Goal: Information Seeking & Learning: Learn about a topic

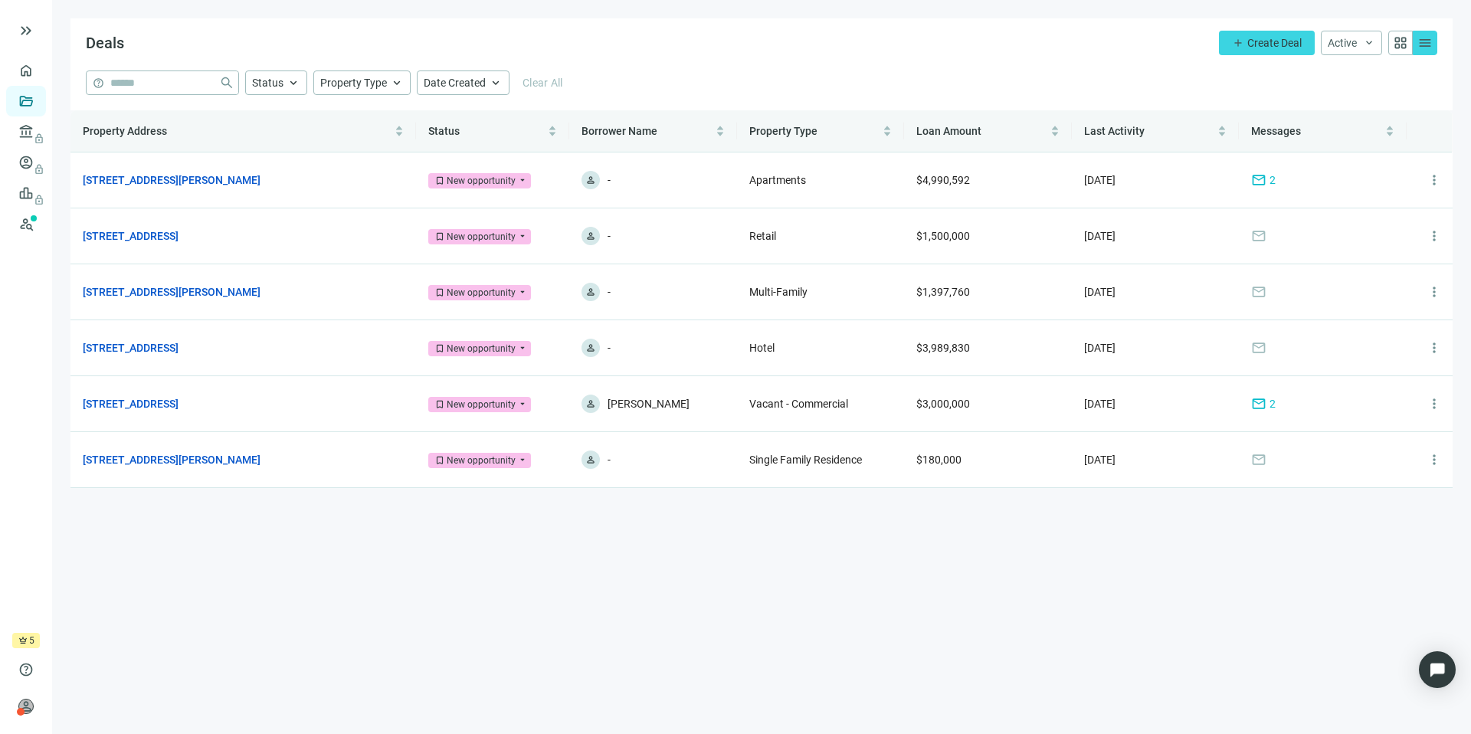
click at [25, 643] on span "crown" at bounding box center [22, 640] width 9 height 9
click at [30, 708] on span "person" at bounding box center [25, 706] width 15 height 15
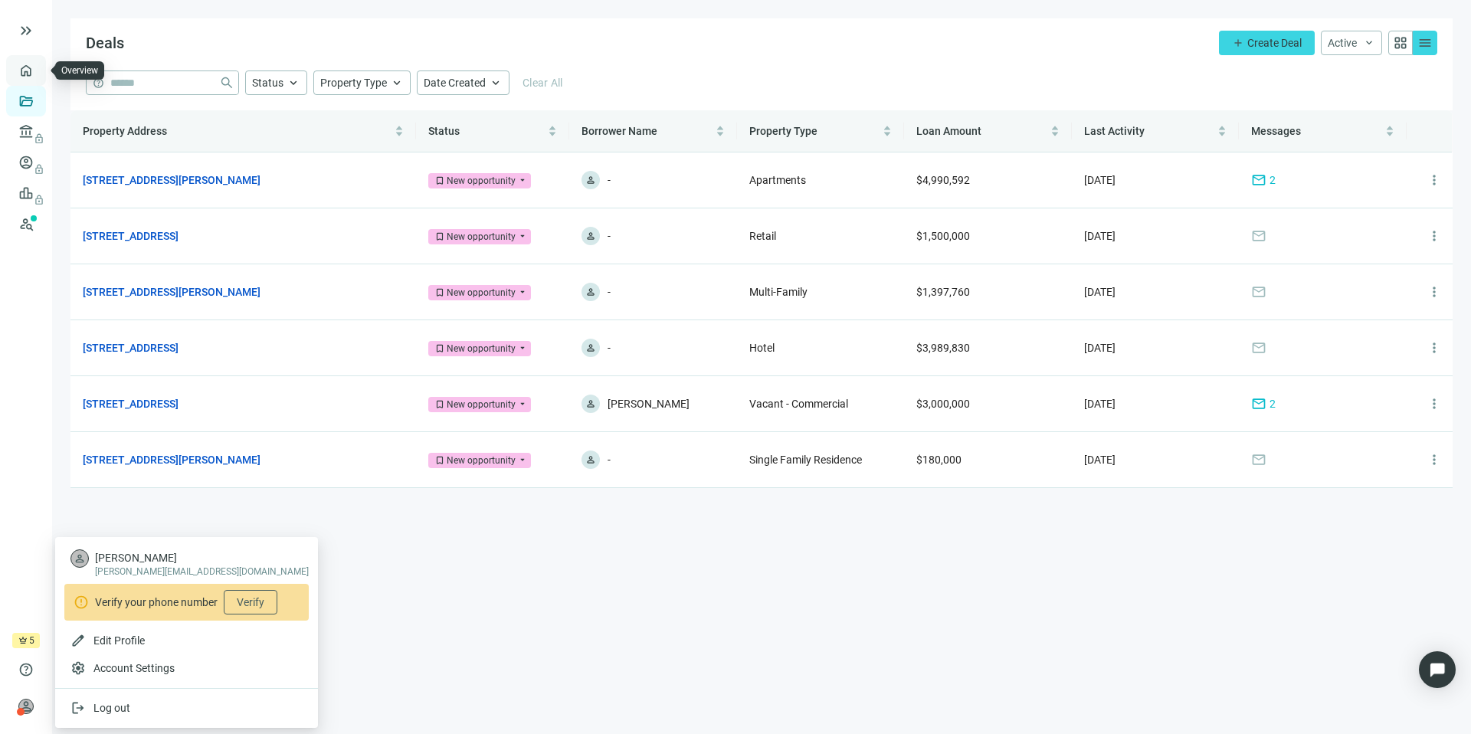
click at [38, 67] on link "Overview" at bounding box center [60, 70] width 45 height 12
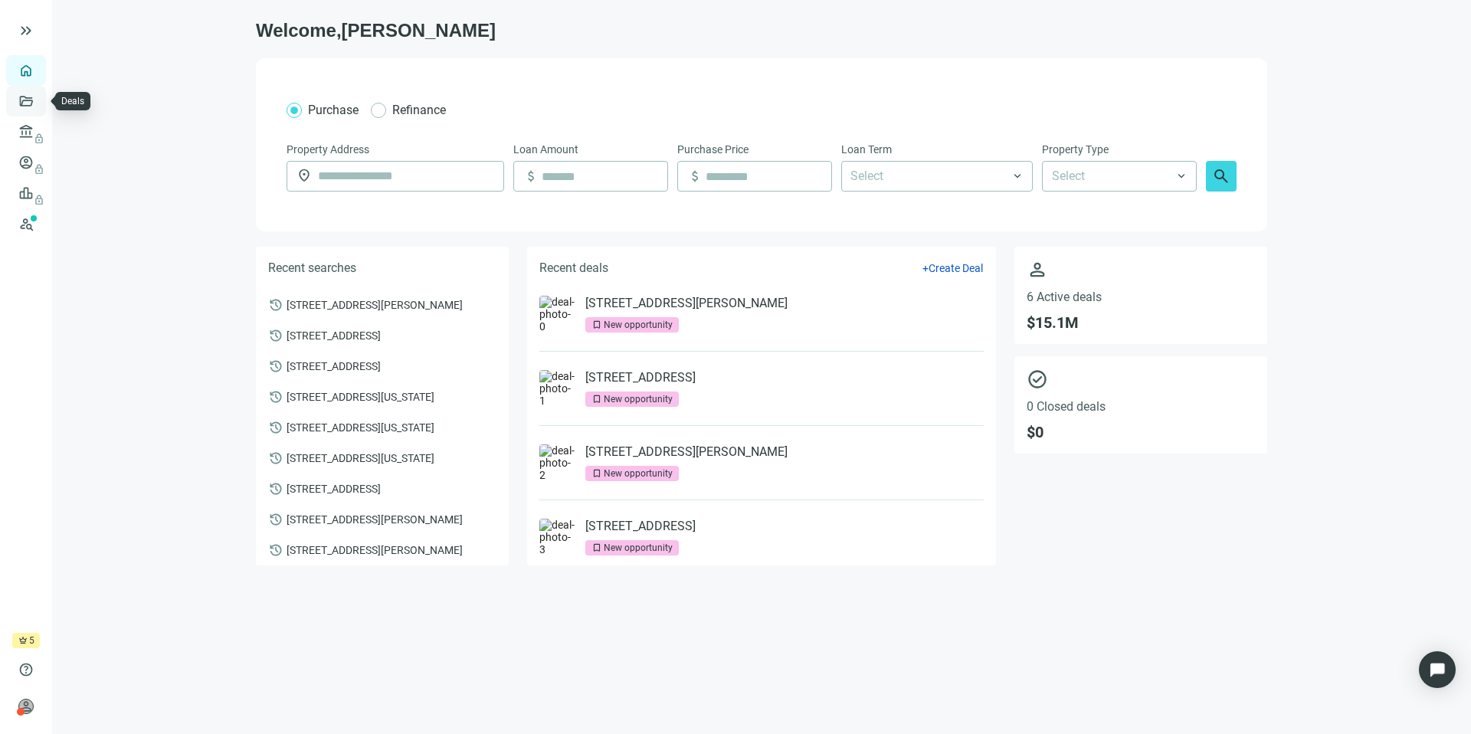
click at [38, 103] on link "Deals" at bounding box center [52, 101] width 28 height 12
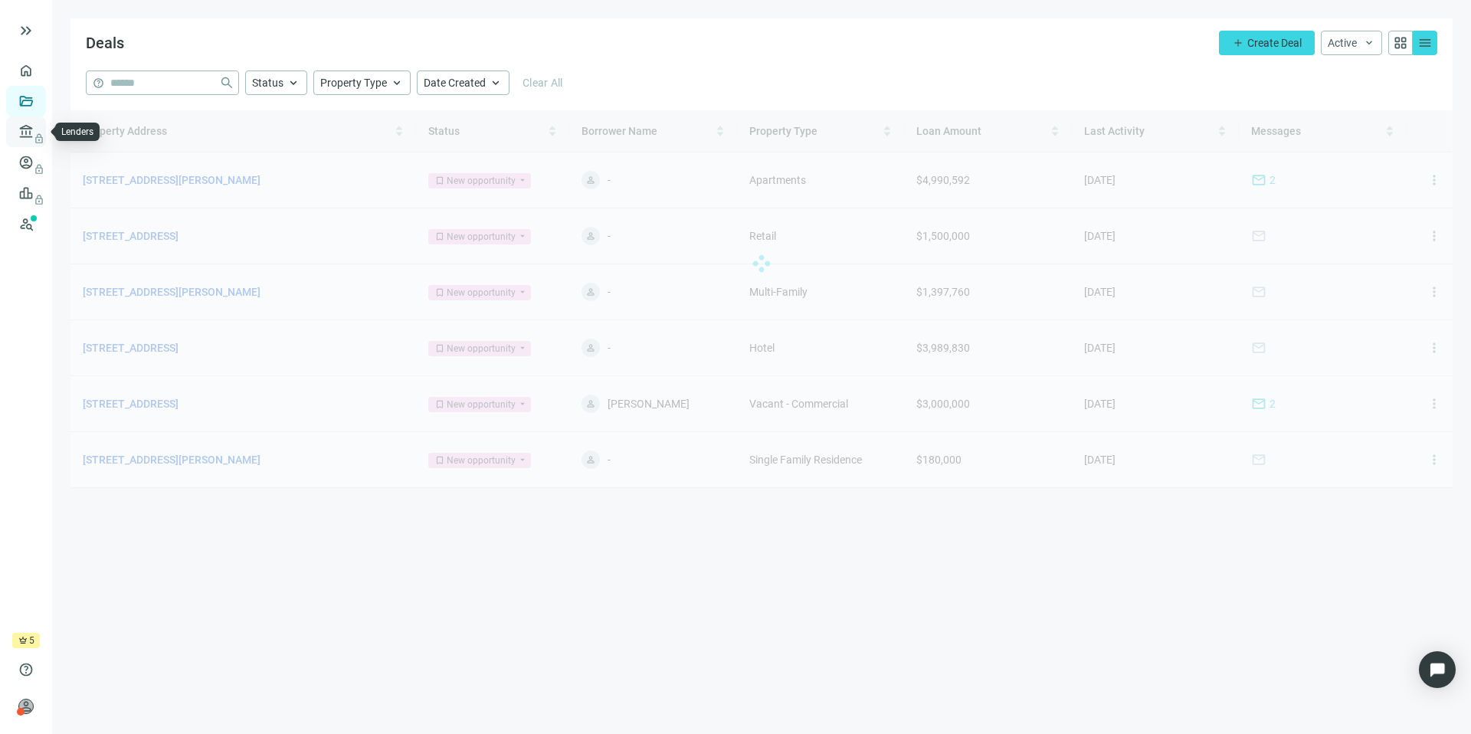
click at [38, 138] on link "Lenders lock" at bounding box center [58, 132] width 40 height 12
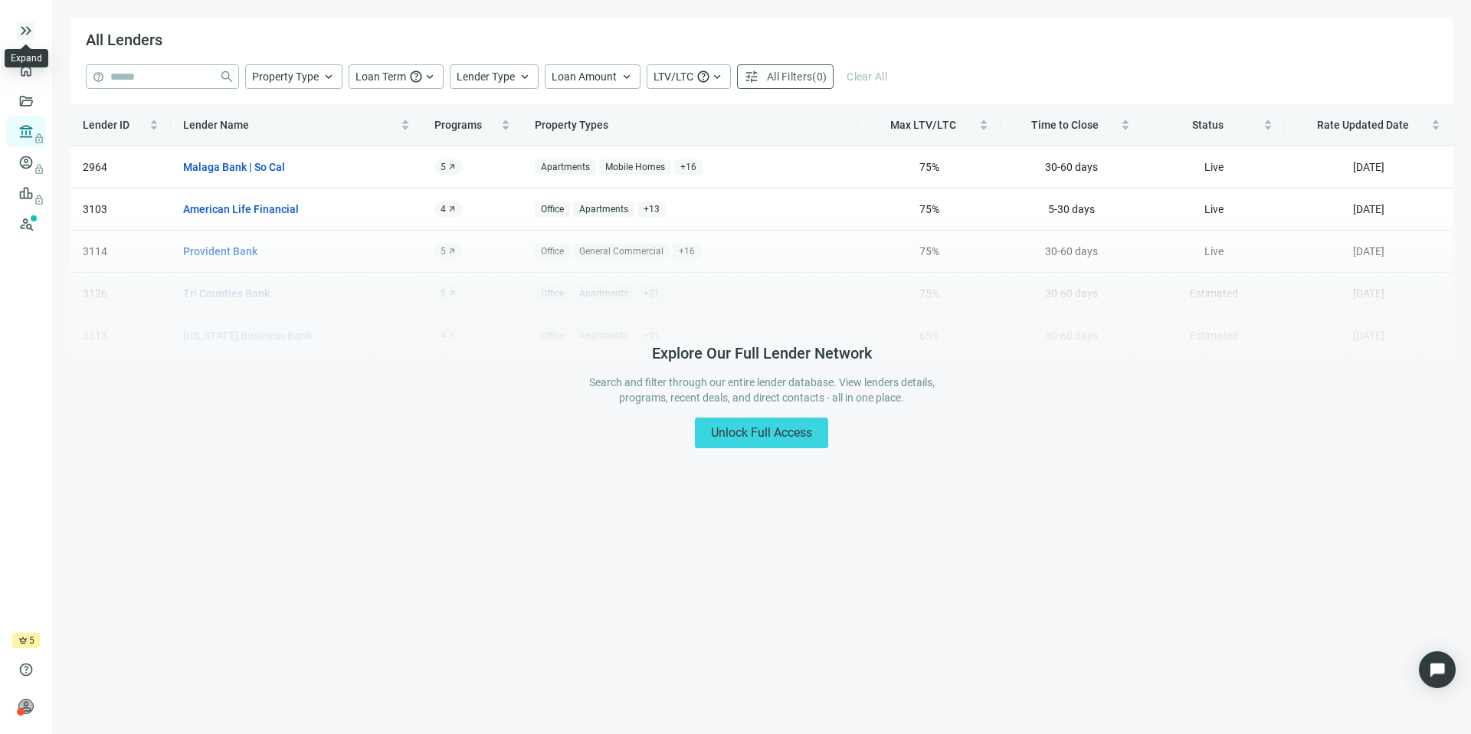
click at [30, 36] on span "keyboard_double_arrow_right" at bounding box center [26, 30] width 18 height 18
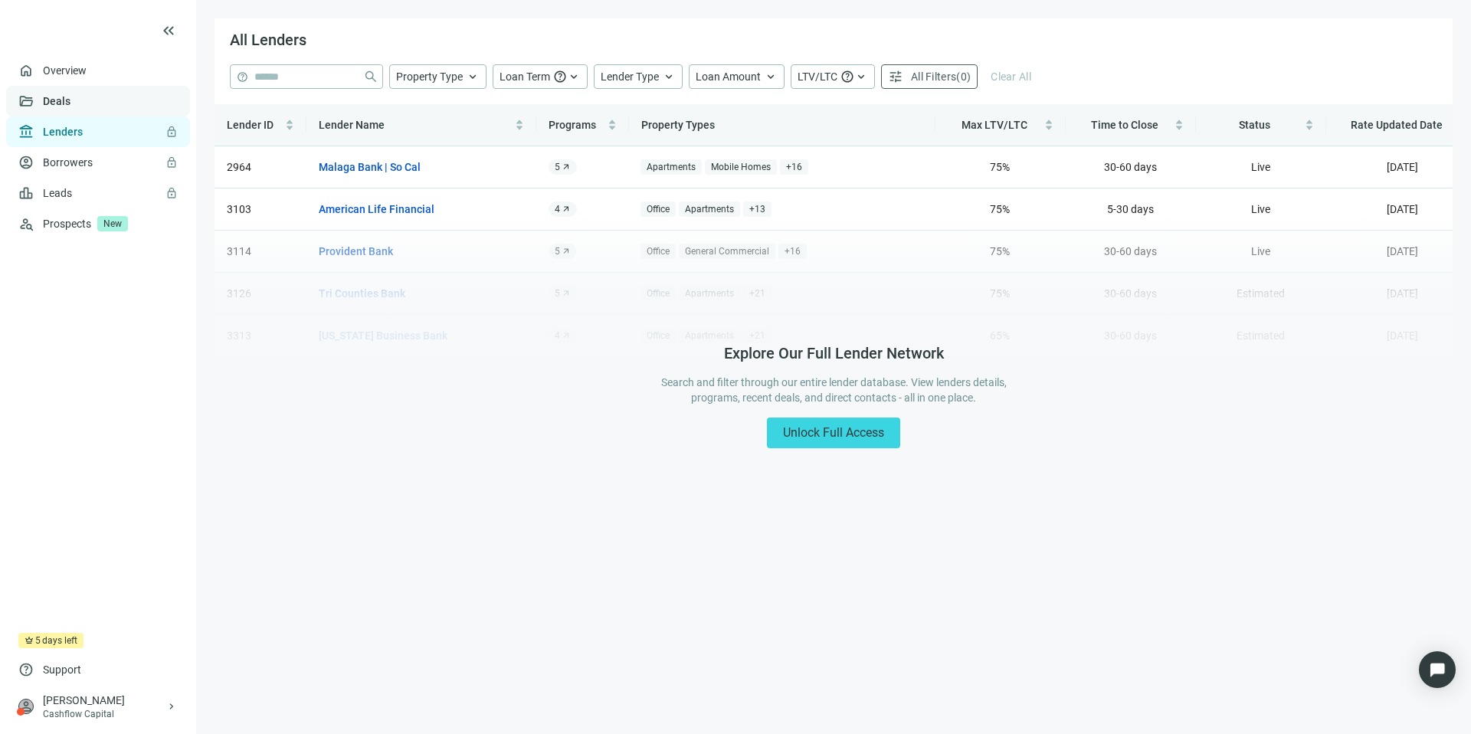
click at [57, 97] on link "Deals" at bounding box center [57, 101] width 28 height 12
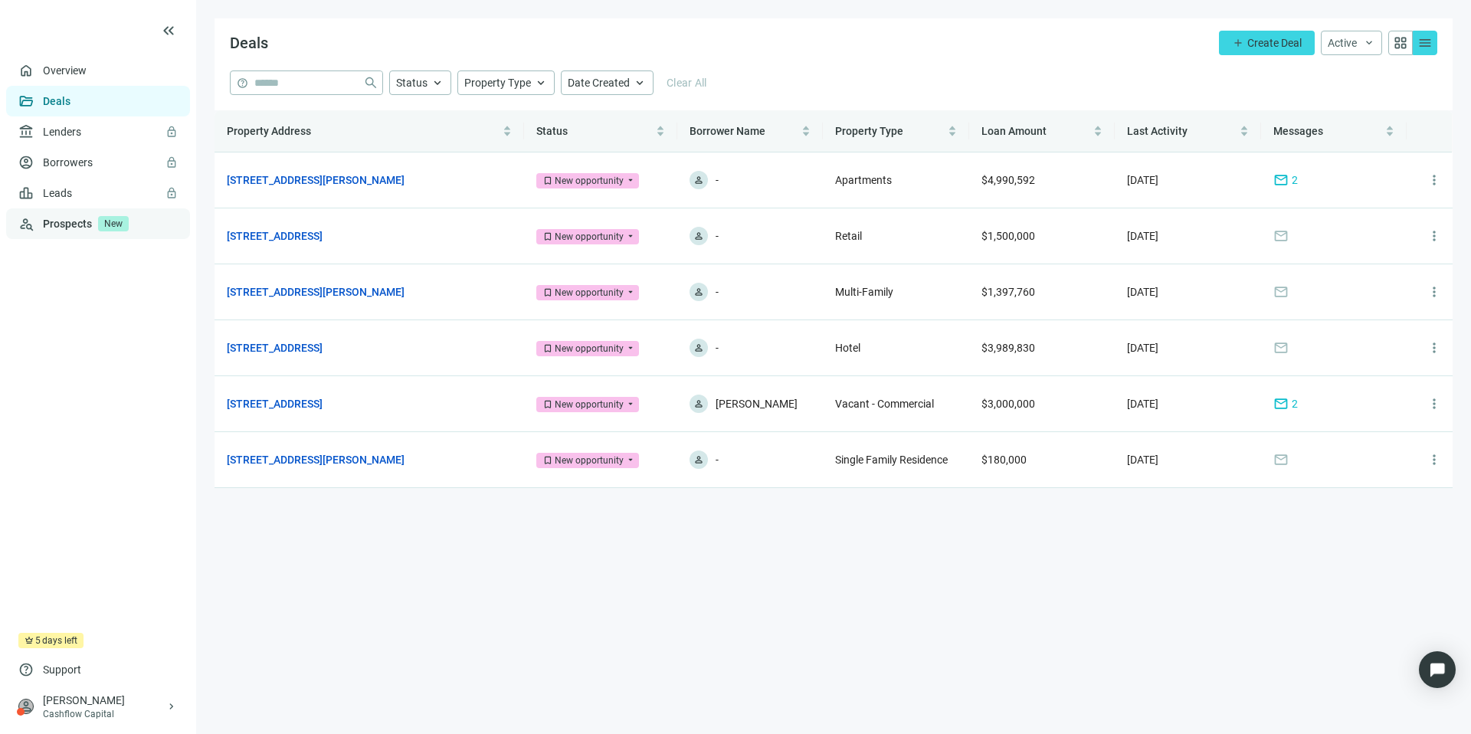
click at [71, 212] on link "Prospects New" at bounding box center [110, 223] width 135 height 31
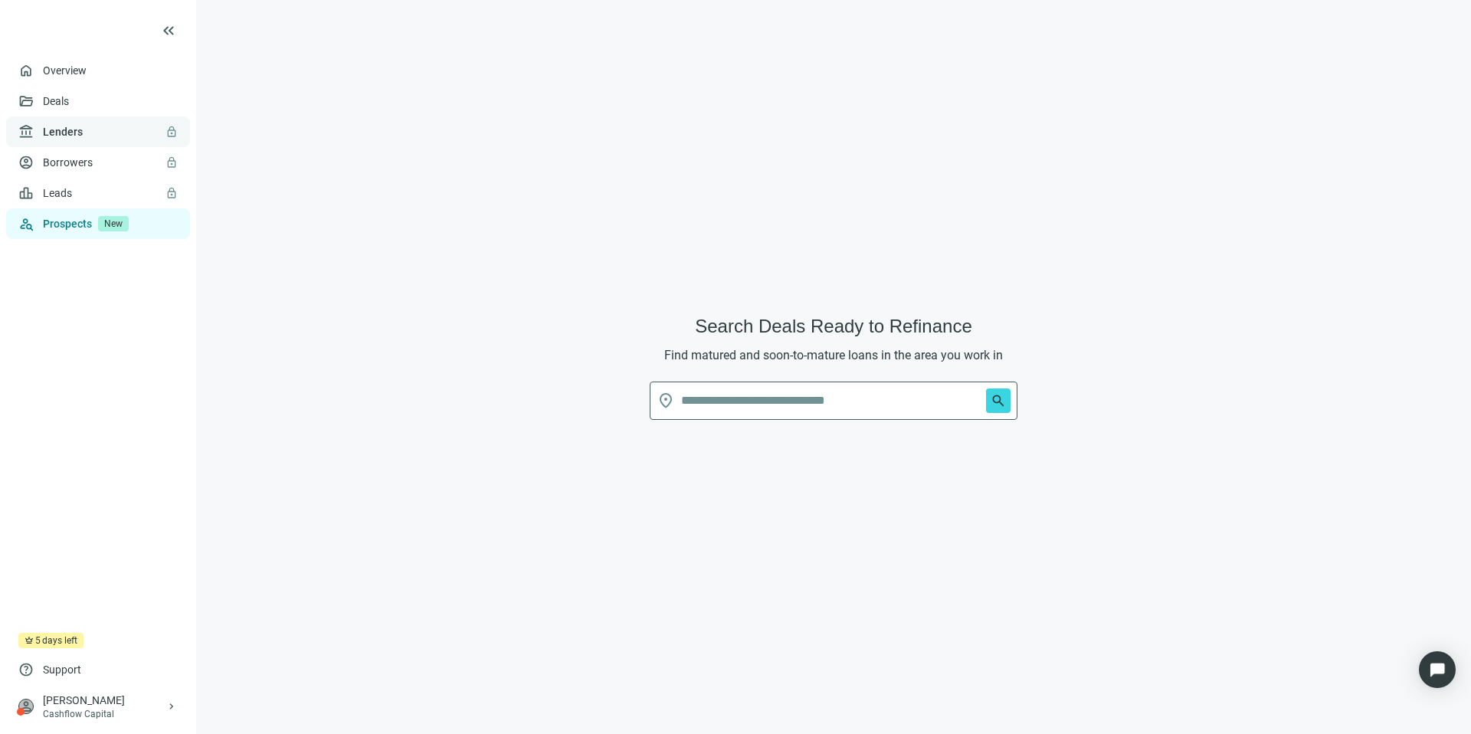
click at [83, 133] on link "Lenders lock" at bounding box center [63, 132] width 40 height 12
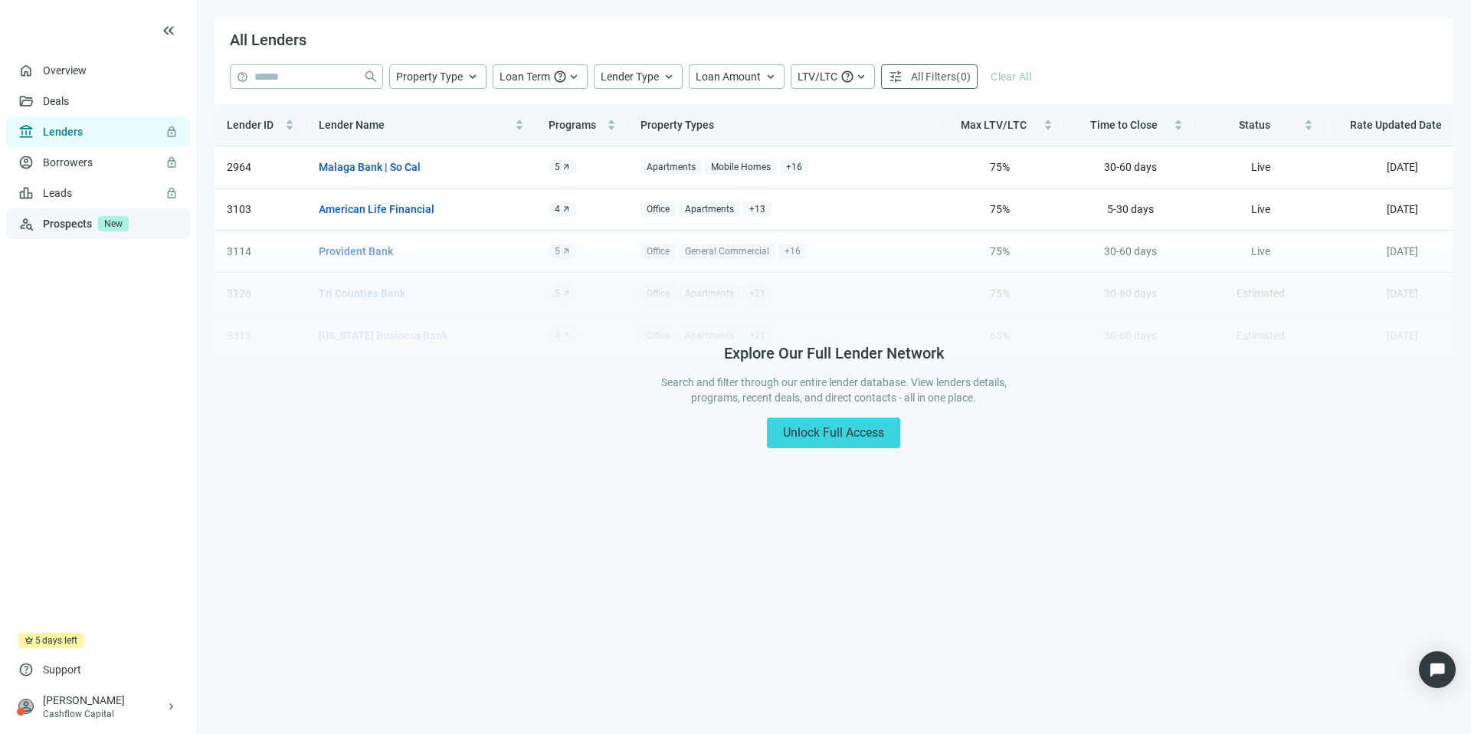
click at [96, 208] on link "Prospects New" at bounding box center [110, 223] width 135 height 31
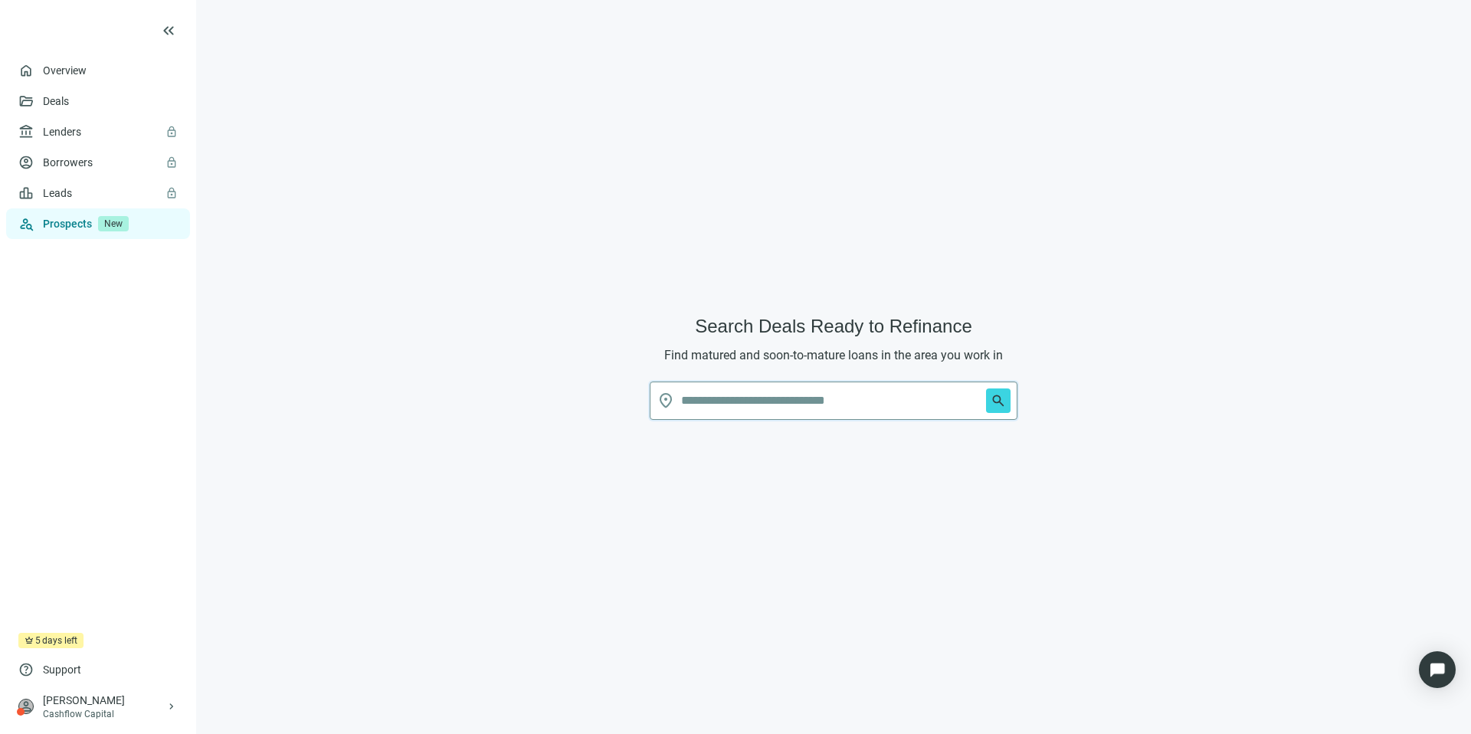
click at [861, 398] on input "text" at bounding box center [830, 400] width 299 height 37
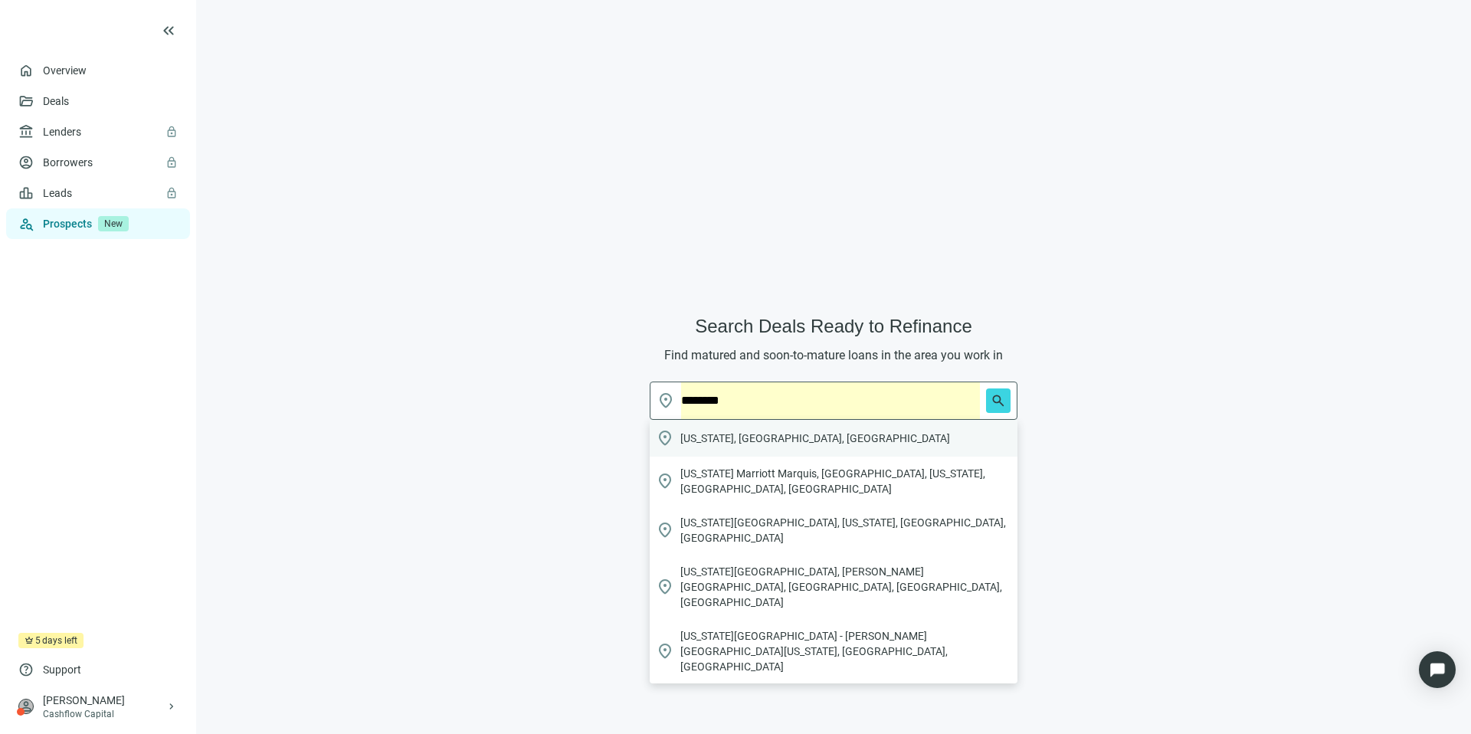
click at [764, 433] on span "[US_STATE], [GEOGRAPHIC_DATA], [GEOGRAPHIC_DATA]" at bounding box center [815, 438] width 270 height 15
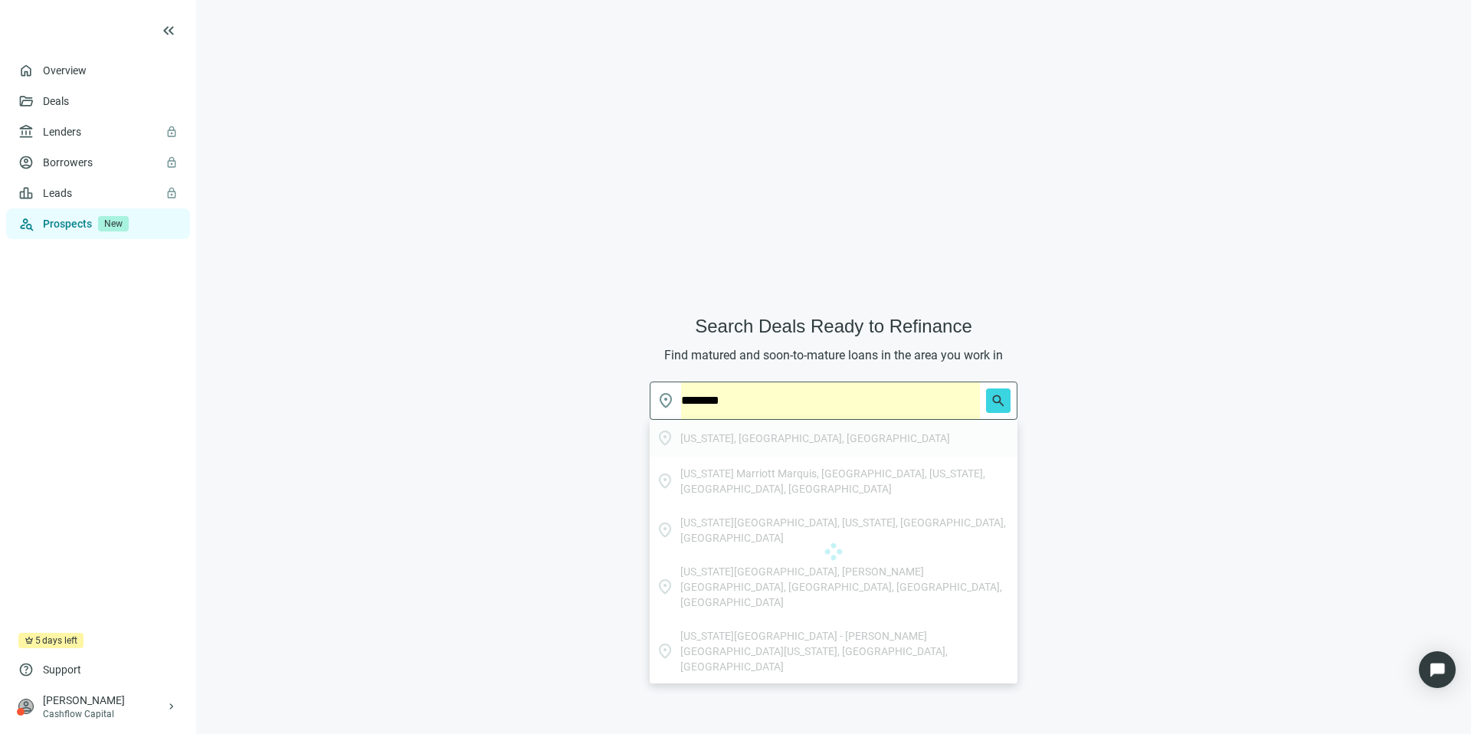
type input "**********"
click at [997, 410] on button "search" at bounding box center [998, 401] width 25 height 25
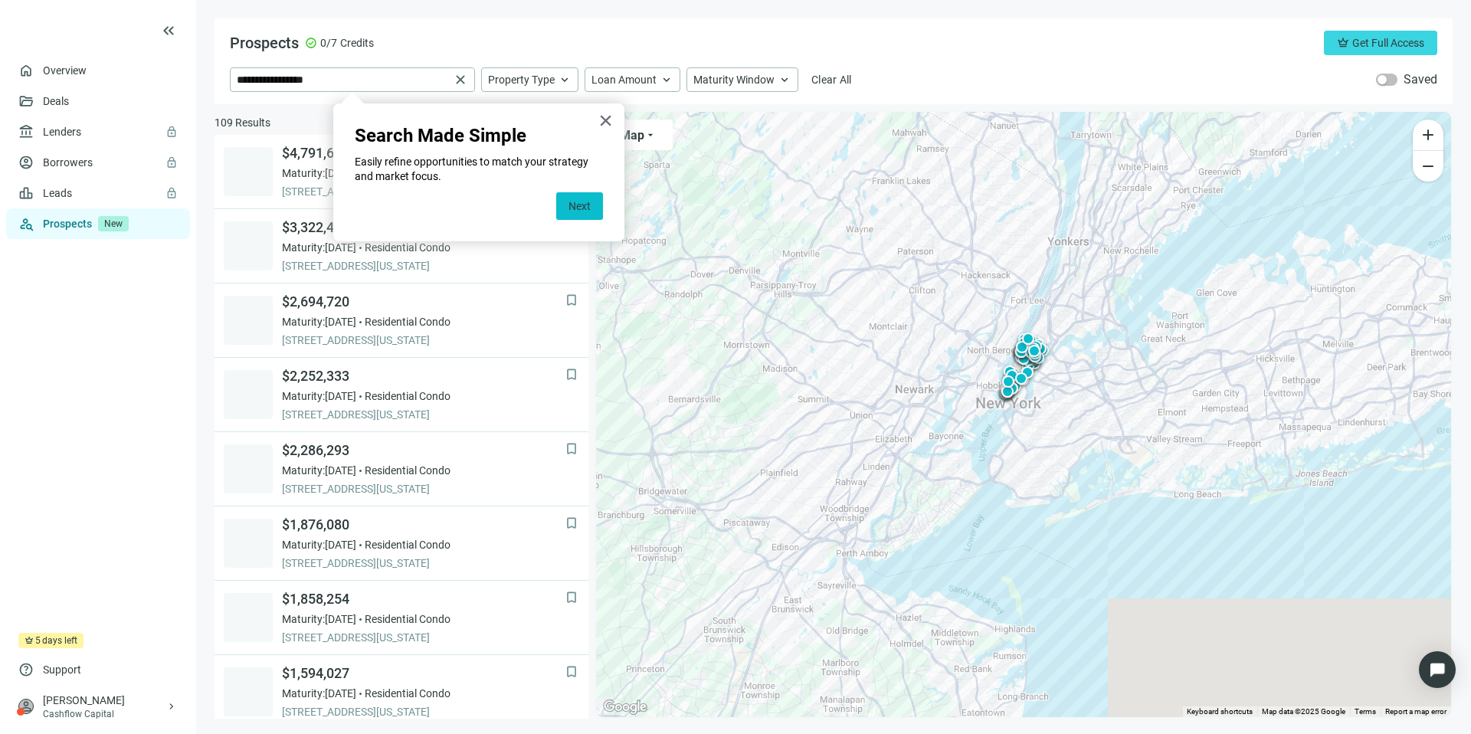
click at [590, 198] on button "Next" at bounding box center [579, 206] width 47 height 28
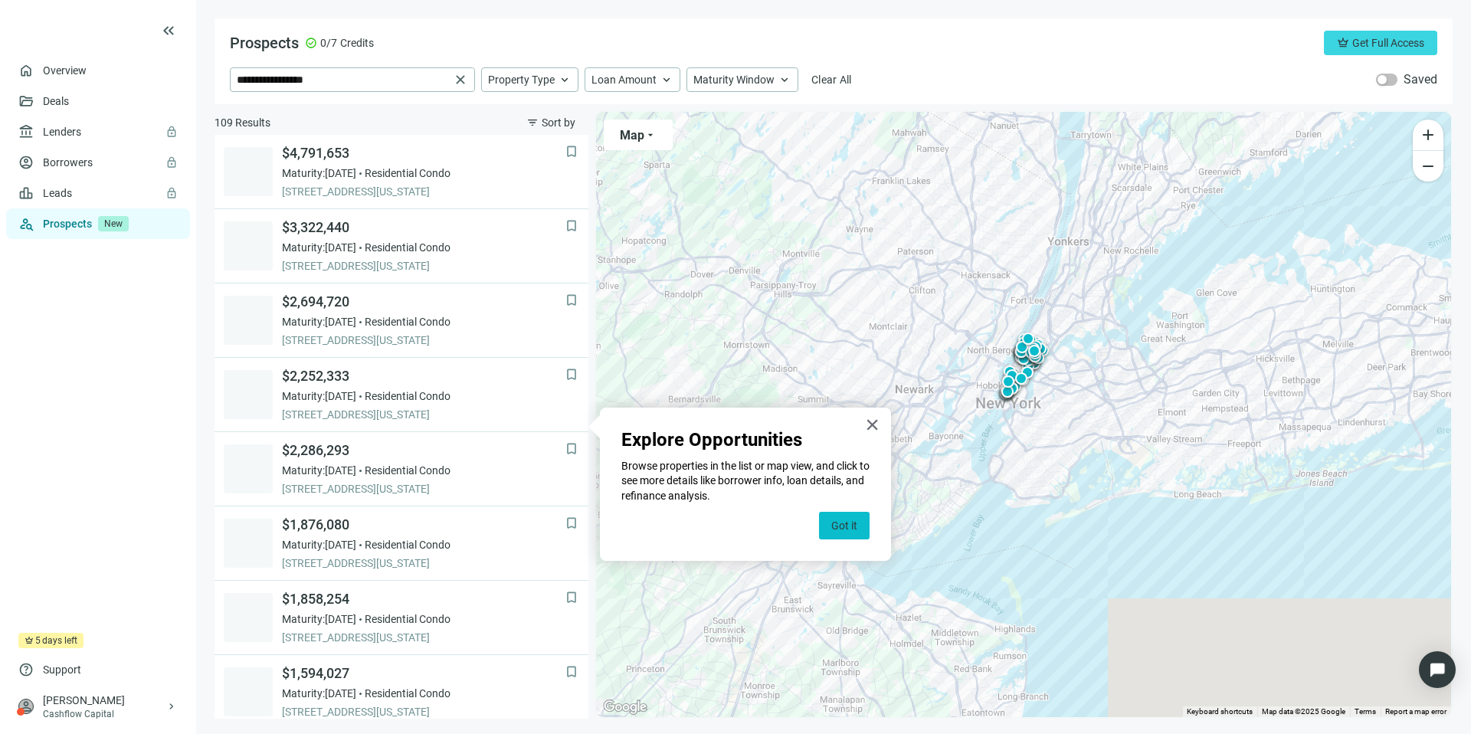
click at [843, 522] on button "Got it" at bounding box center [844, 526] width 51 height 28
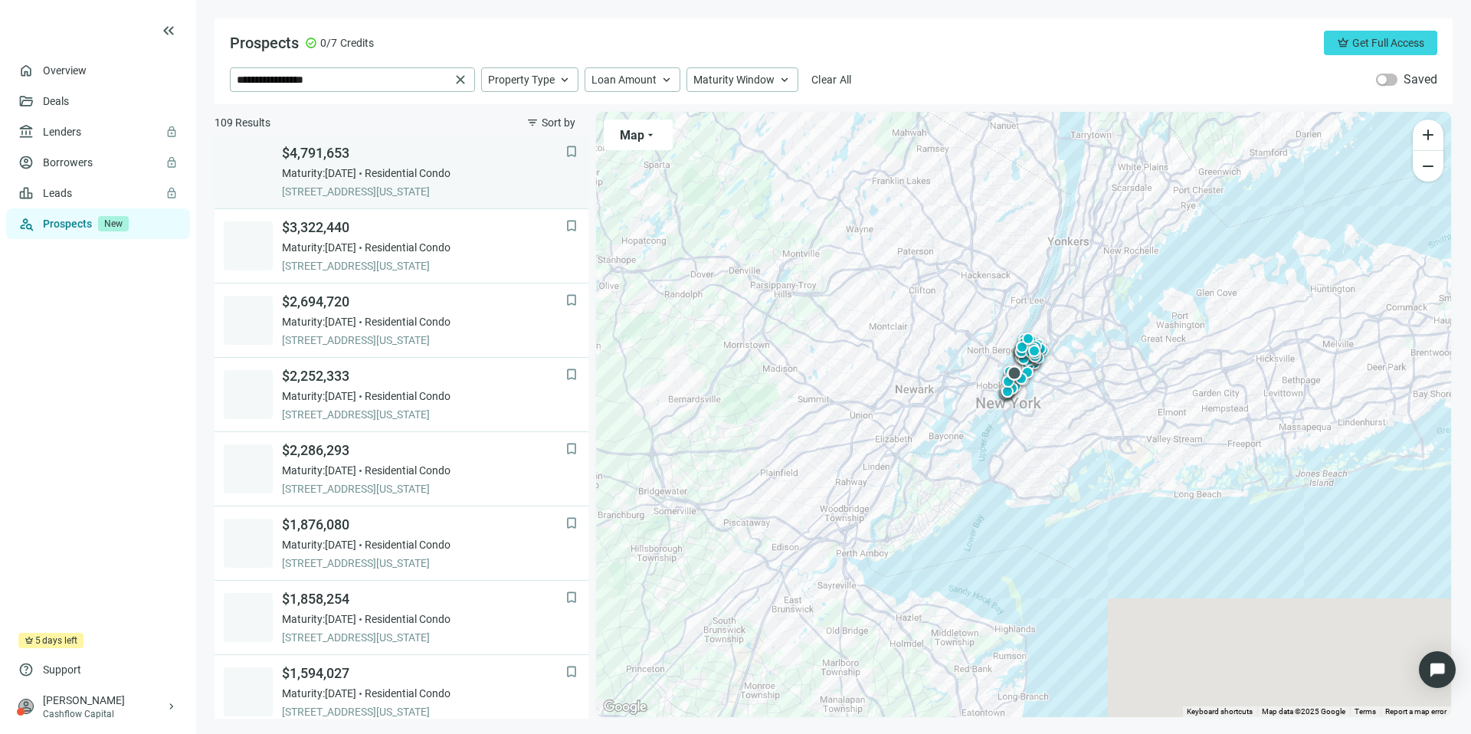
click at [473, 188] on span "[STREET_ADDRESS][US_STATE]" at bounding box center [424, 191] width 284 height 15
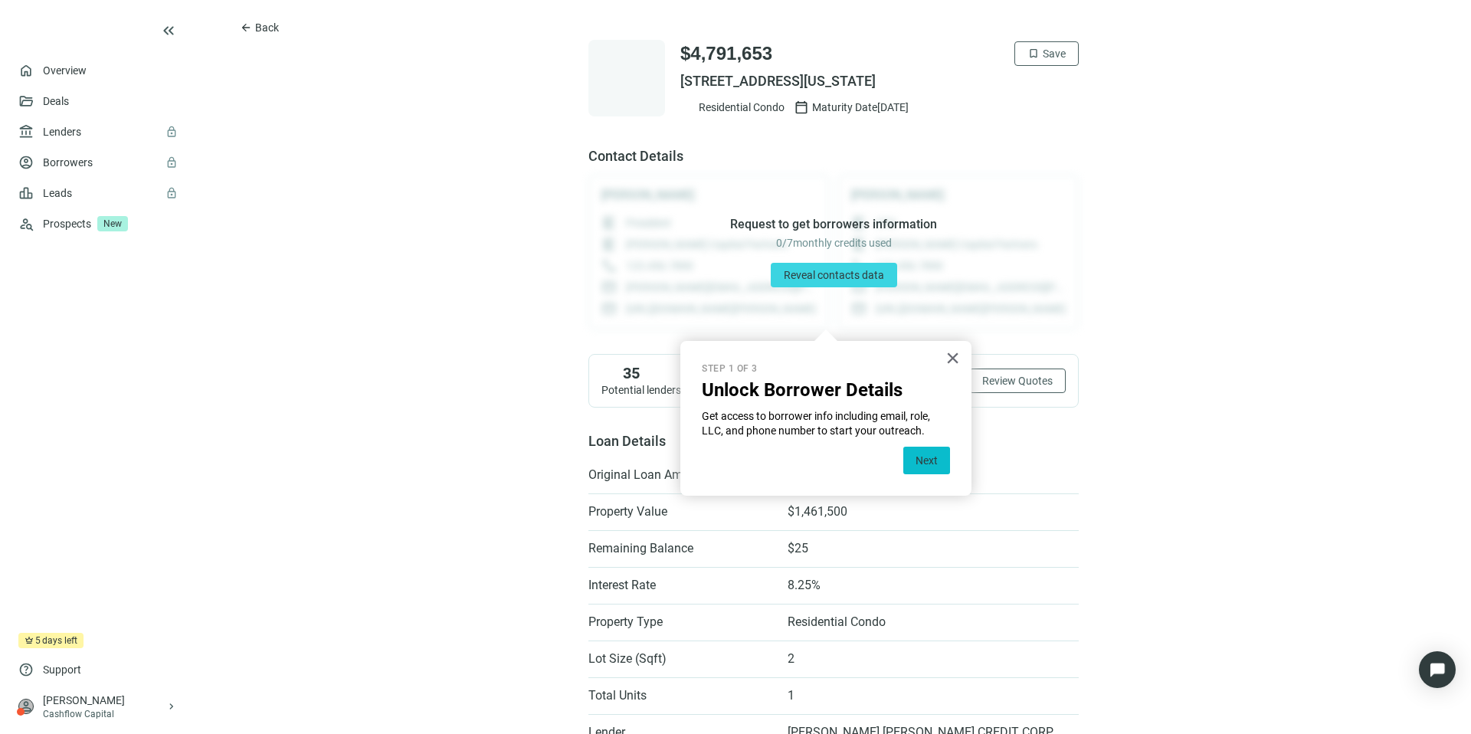
click at [933, 455] on button "Next" at bounding box center [926, 461] width 47 height 28
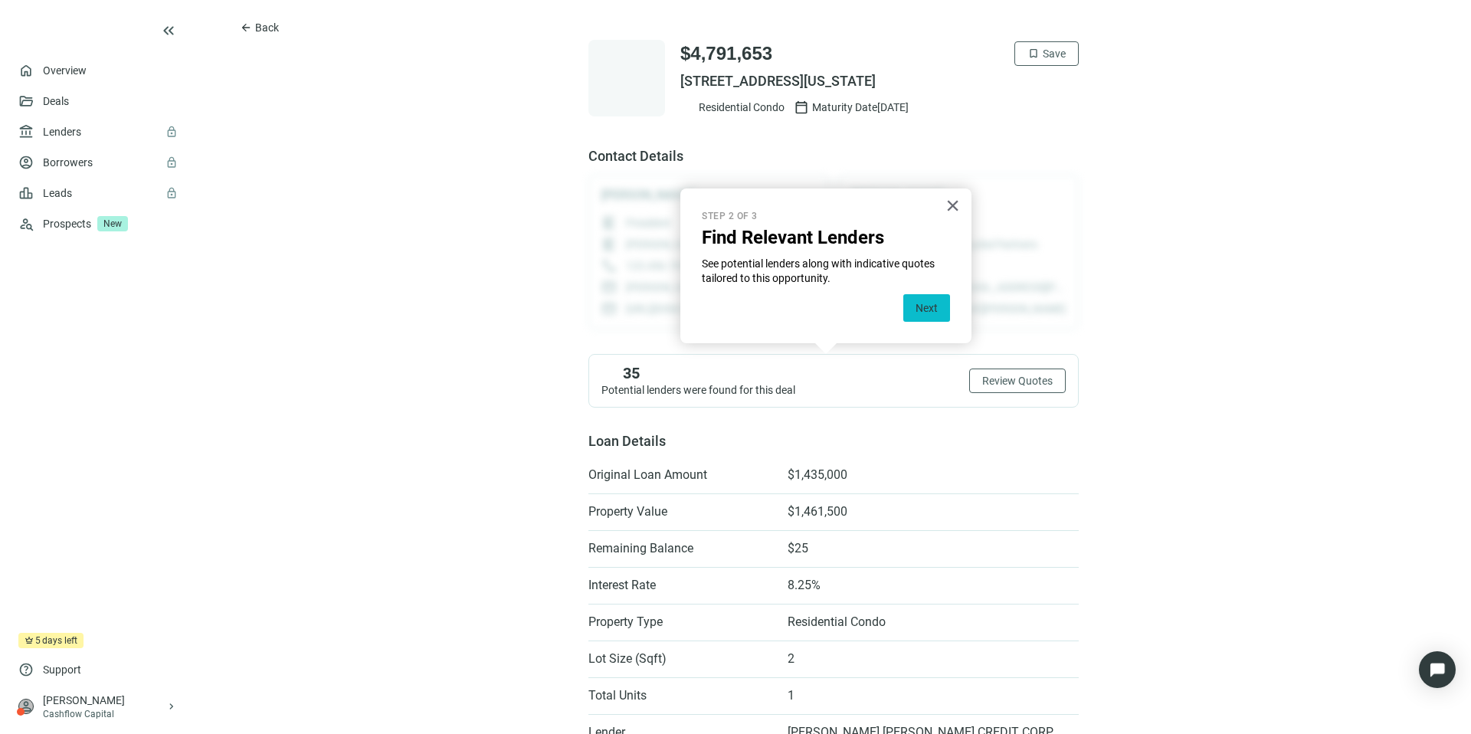
click at [927, 305] on button "Next" at bounding box center [926, 308] width 47 height 28
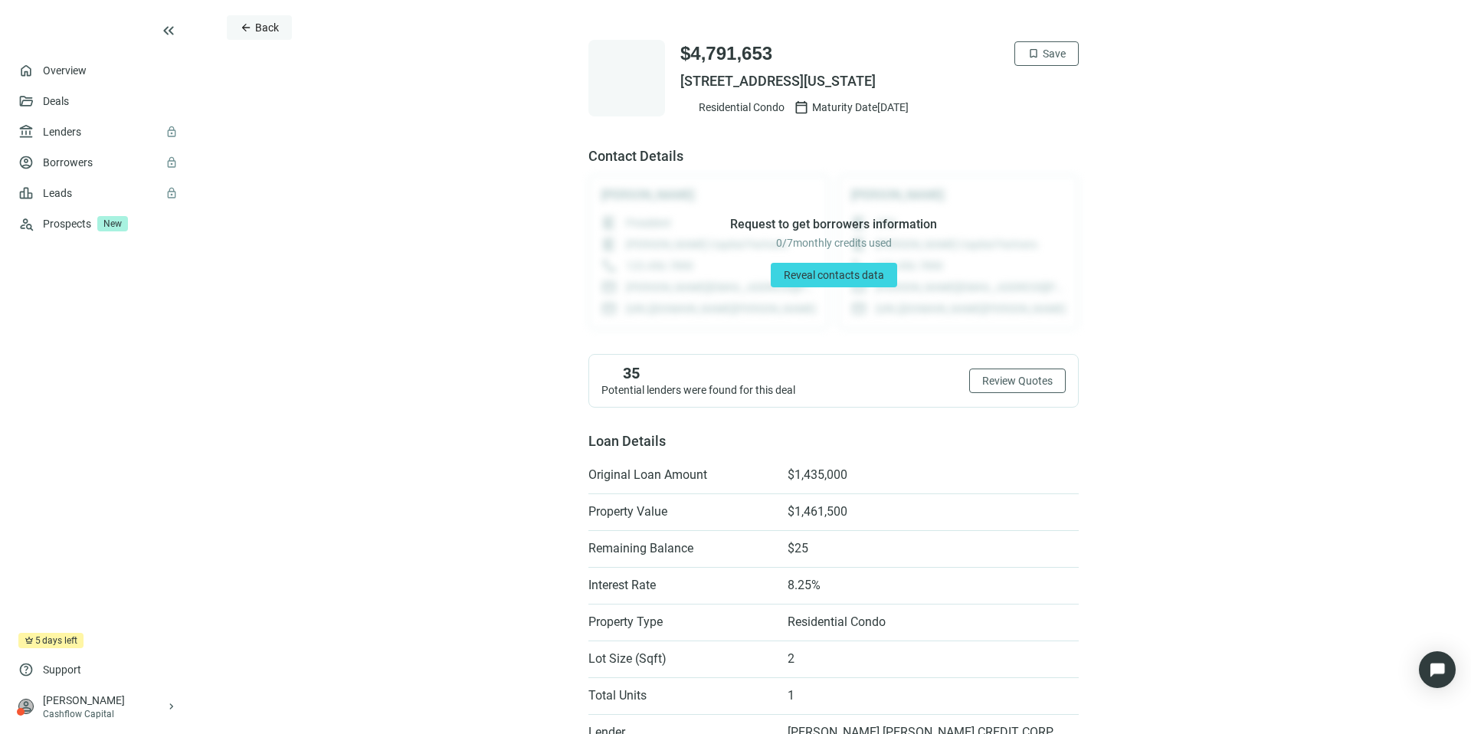
click at [258, 21] on span "Back" at bounding box center [267, 27] width 24 height 12
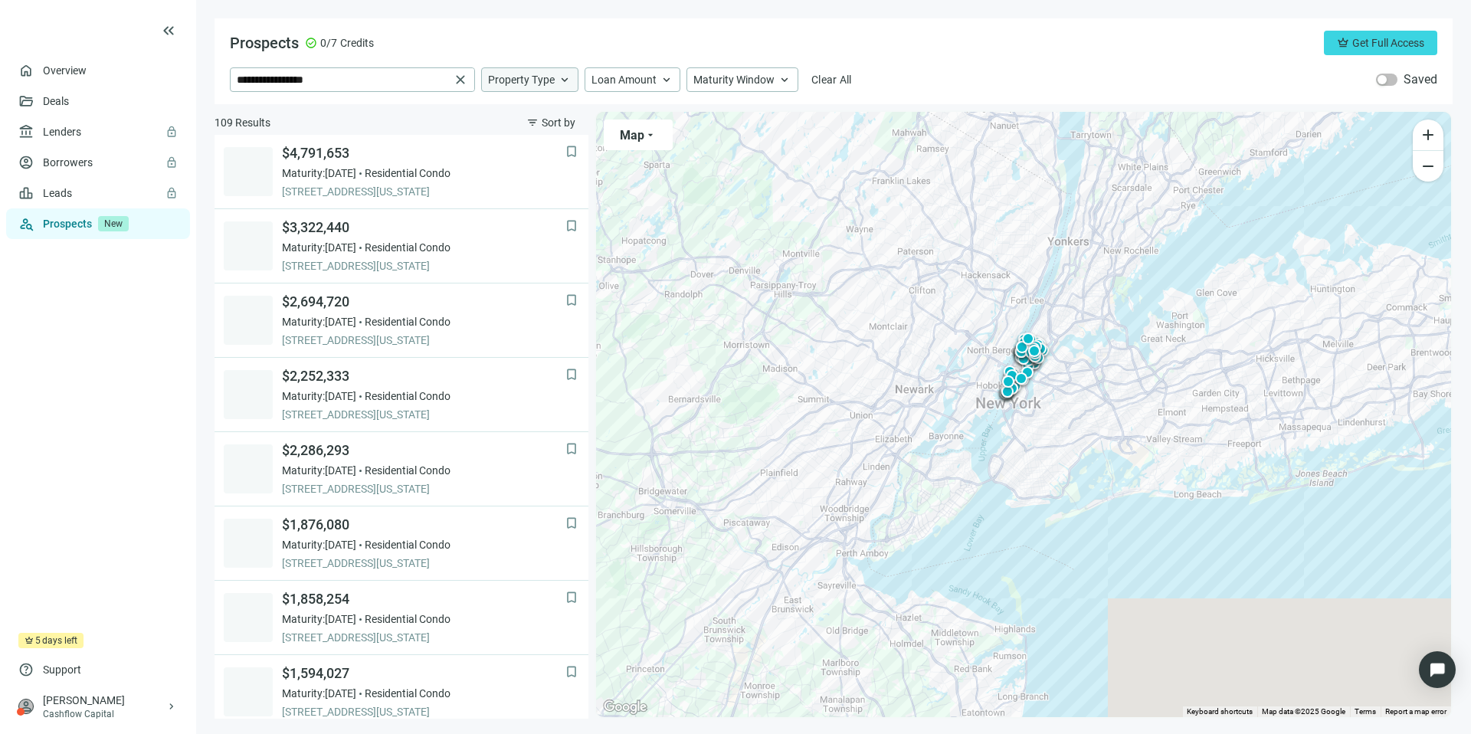
click at [531, 86] on span "Property Type" at bounding box center [521, 80] width 67 height 14
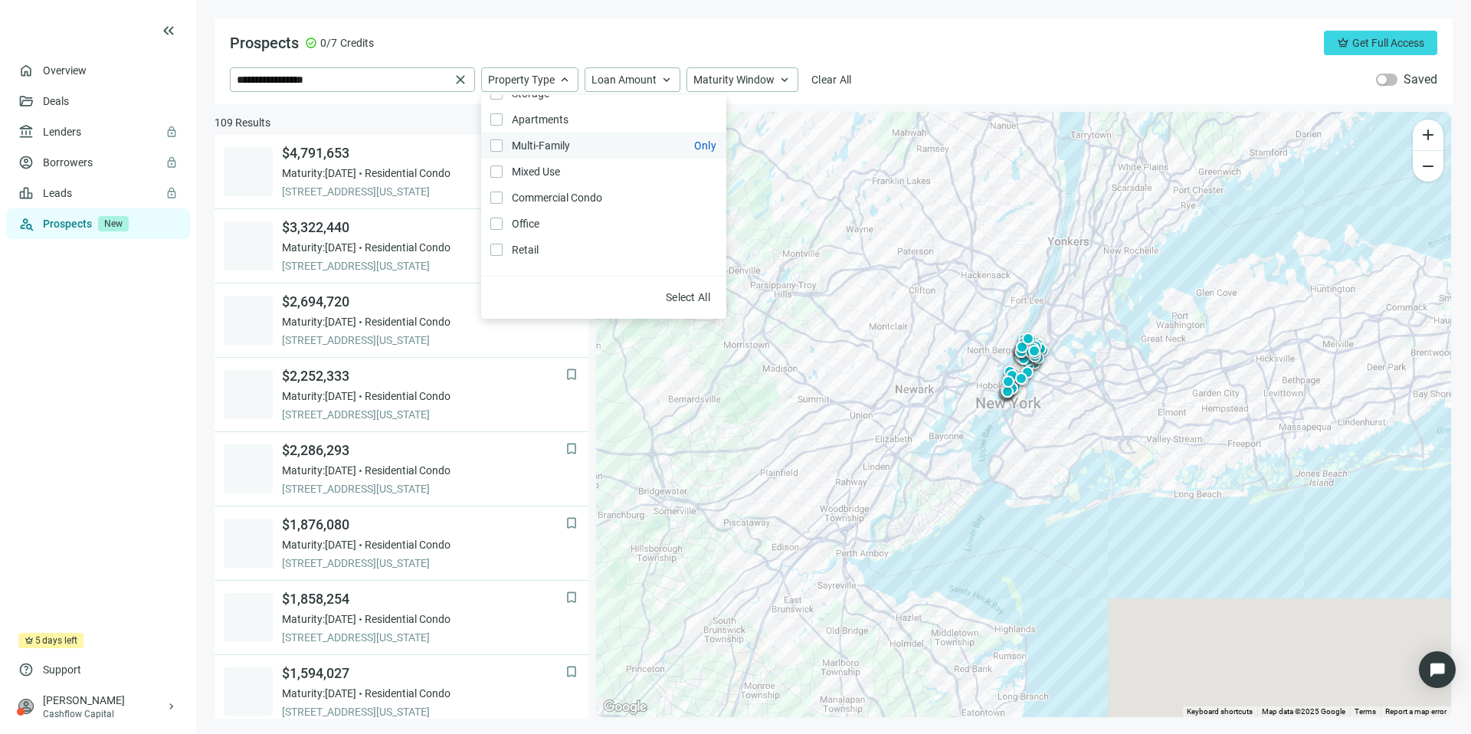
scroll to position [54, 0]
click at [779, 87] on span "keyboard_arrow_up" at bounding box center [785, 80] width 14 height 14
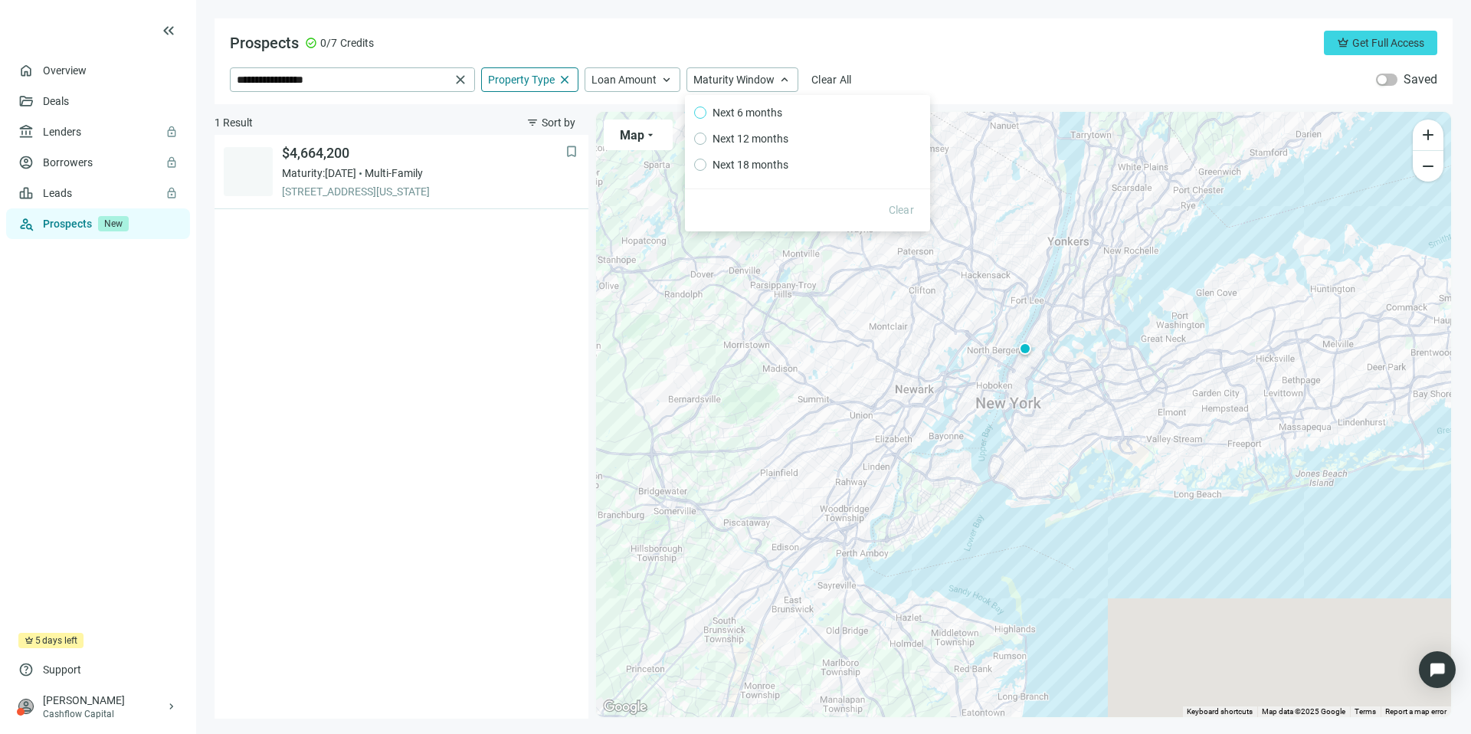
click at [775, 108] on span "Next 6 months" at bounding box center [748, 112] width 82 height 17
click at [932, 44] on div "Prospects check_circle 0/7 Credits crown Get Full Access" at bounding box center [834, 43] width 1208 height 25
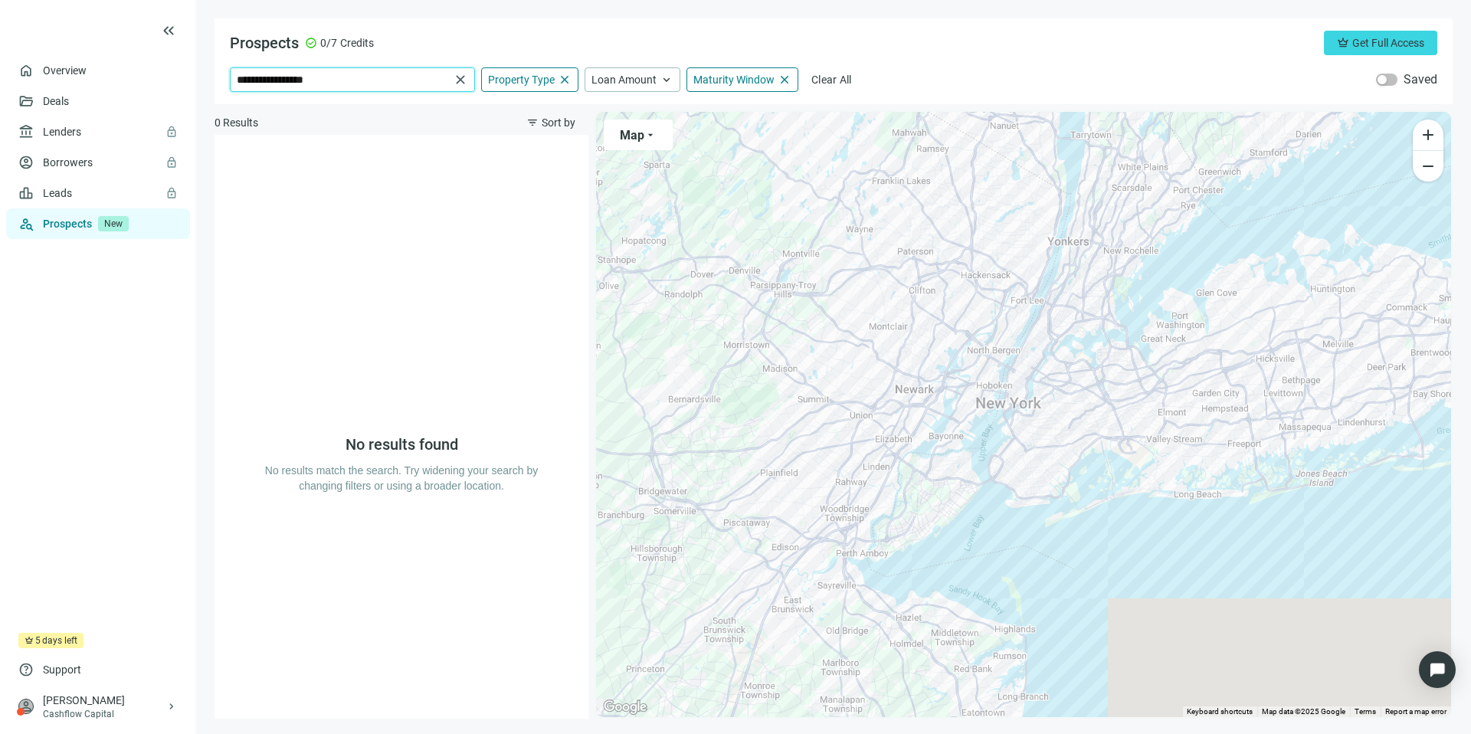
click at [407, 77] on input "**********" at bounding box center [343, 79] width 213 height 23
click at [649, 91] on div "Loan Amount keyboard_arrow_up" at bounding box center [633, 79] width 96 height 25
click at [542, 85] on span "Property Type" at bounding box center [521, 80] width 67 height 14
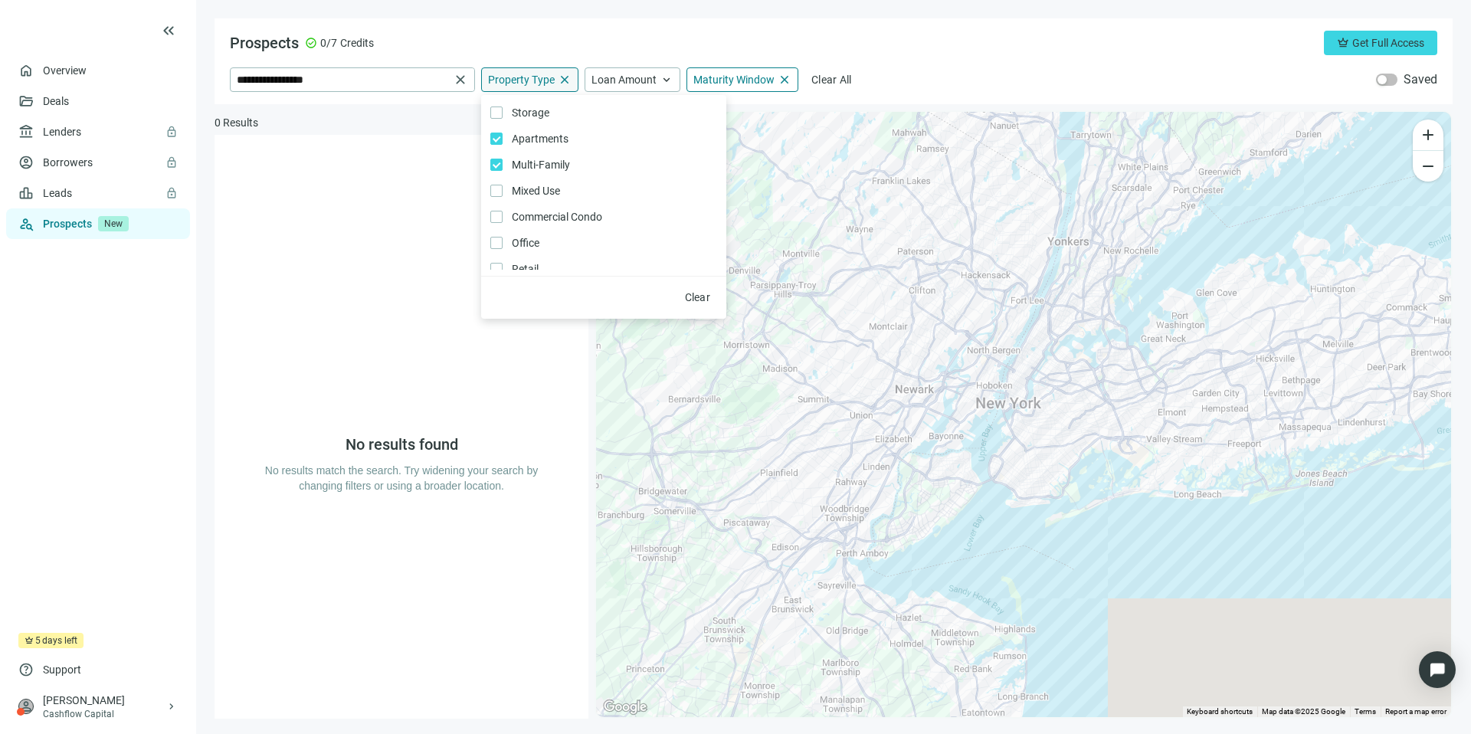
click at [542, 85] on span "Property Type" at bounding box center [521, 80] width 67 height 14
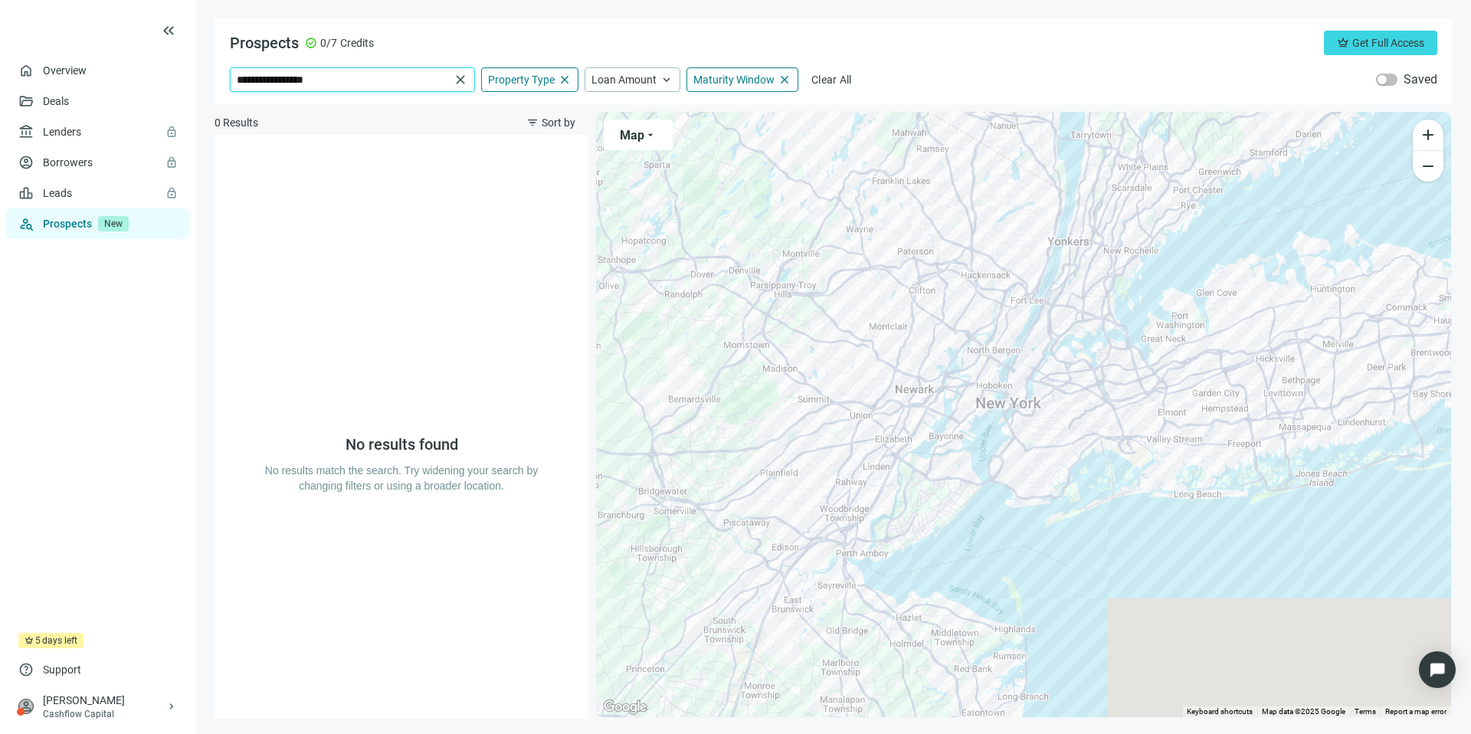
click at [418, 81] on input "**********" at bounding box center [343, 79] width 213 height 23
drag, startPoint x: 418, startPoint y: 81, endPoint x: 205, endPoint y: 77, distance: 212.3
click at [205, 77] on main "**********" at bounding box center [833, 367] width 1275 height 734
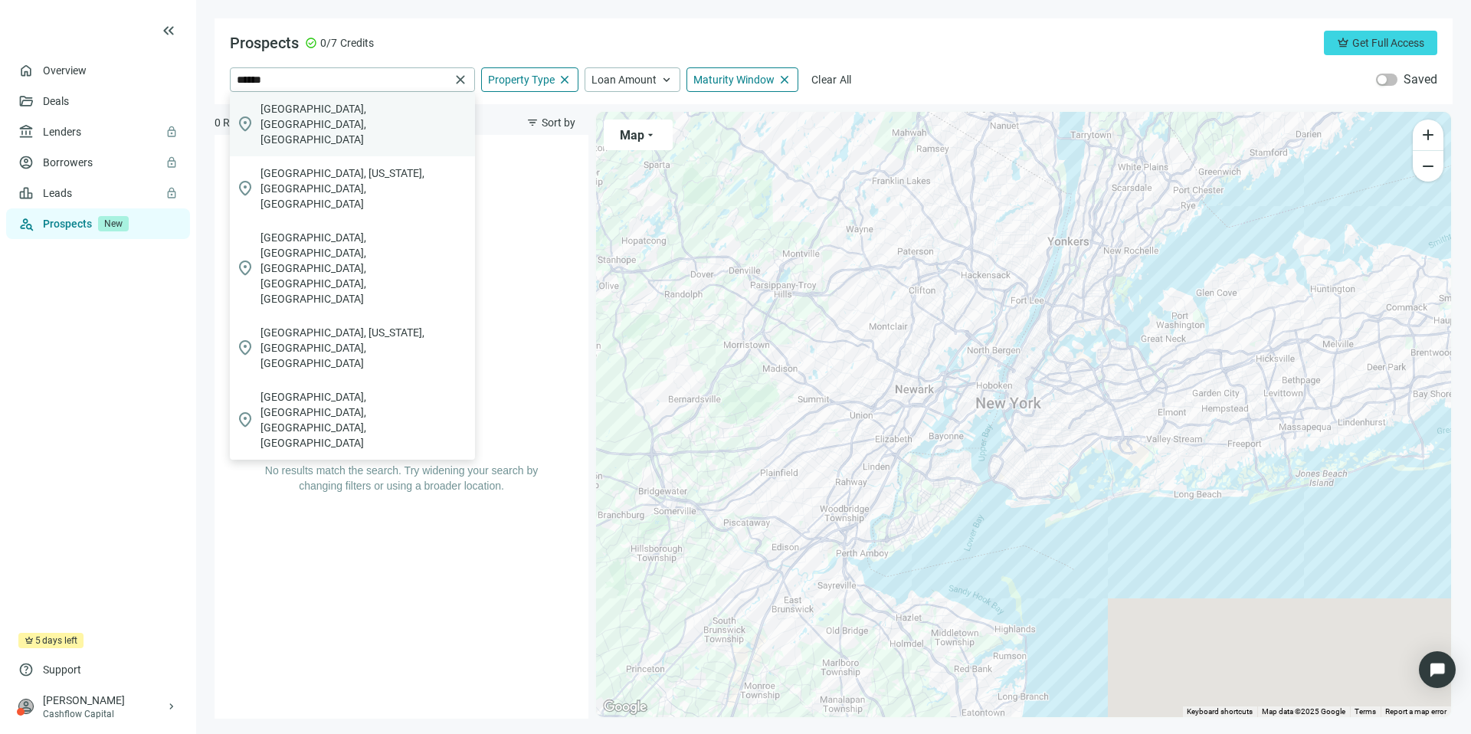
click at [277, 125] on div "location_on [GEOGRAPHIC_DATA], [GEOGRAPHIC_DATA], [GEOGRAPHIC_DATA]" at bounding box center [352, 124] width 245 height 64
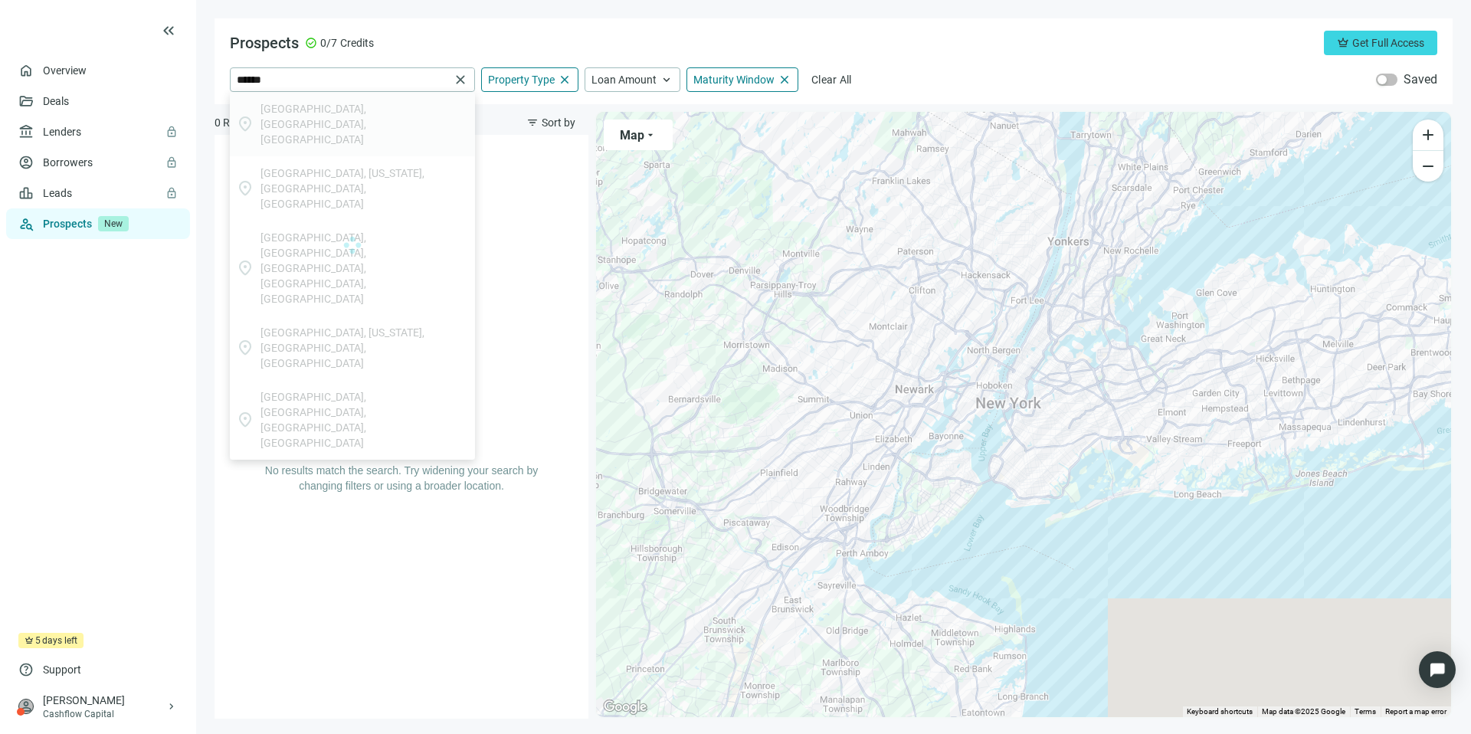
type input "**********"
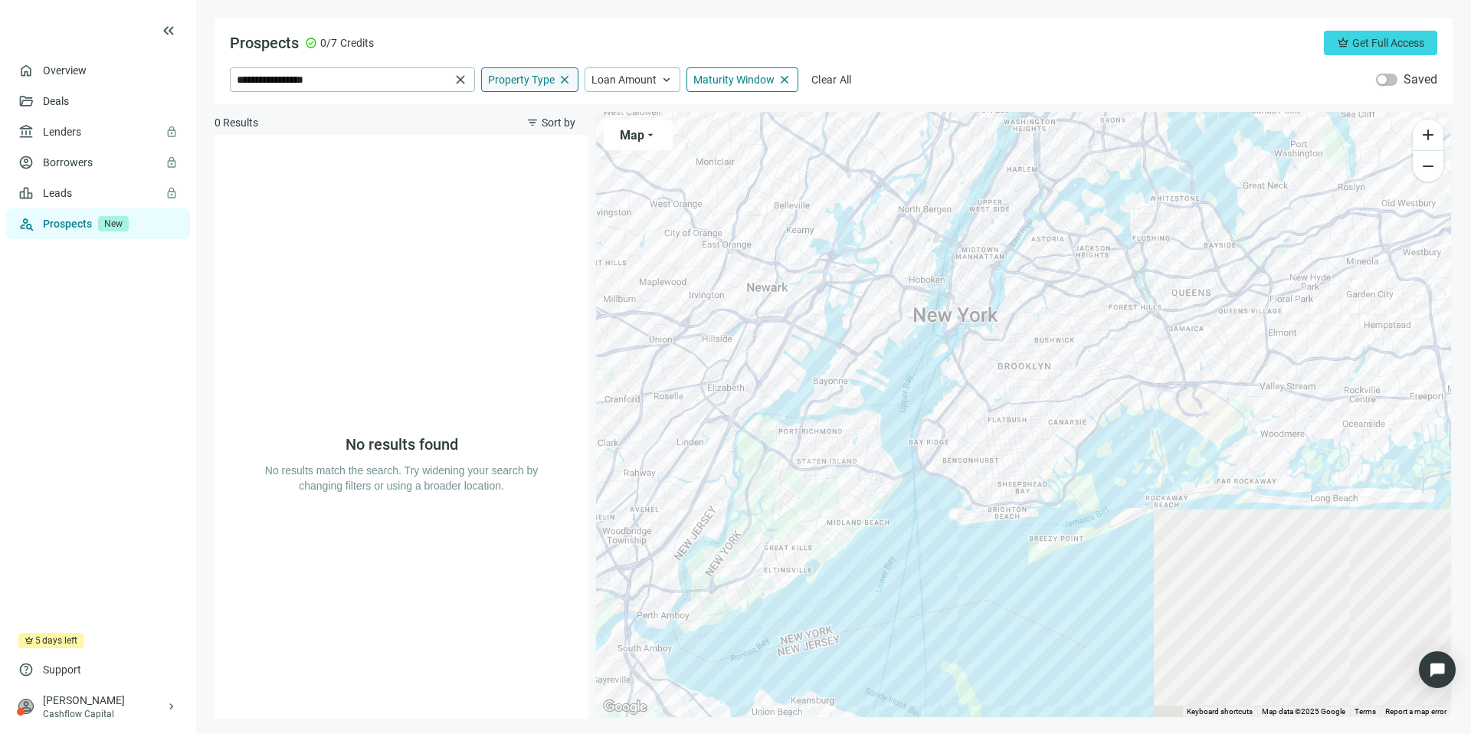
click at [536, 80] on span "Property Type" at bounding box center [521, 80] width 67 height 14
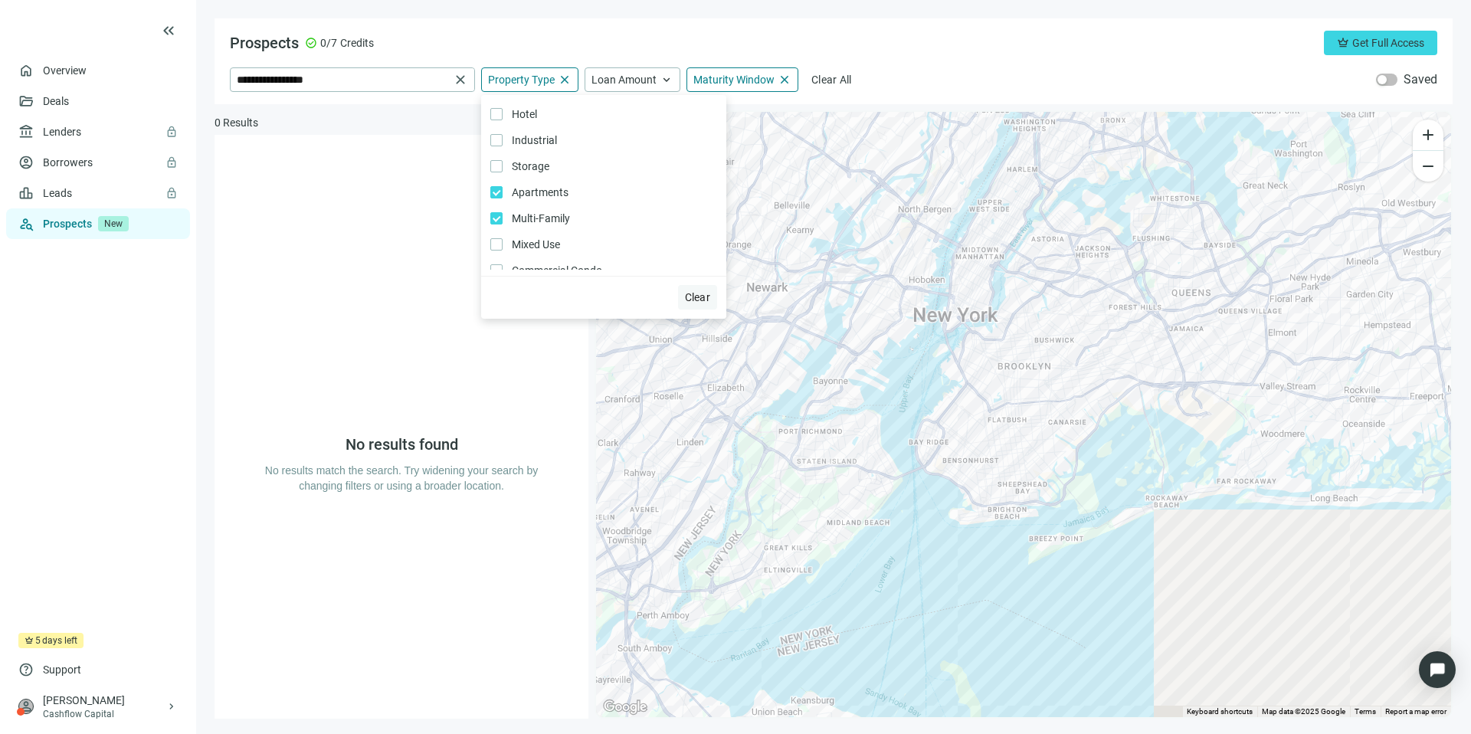
click at [688, 298] on span "Clear" at bounding box center [698, 297] width 26 height 12
click at [527, 86] on span "Property Type" at bounding box center [521, 80] width 67 height 14
